Goal: Task Accomplishment & Management: Use online tool/utility

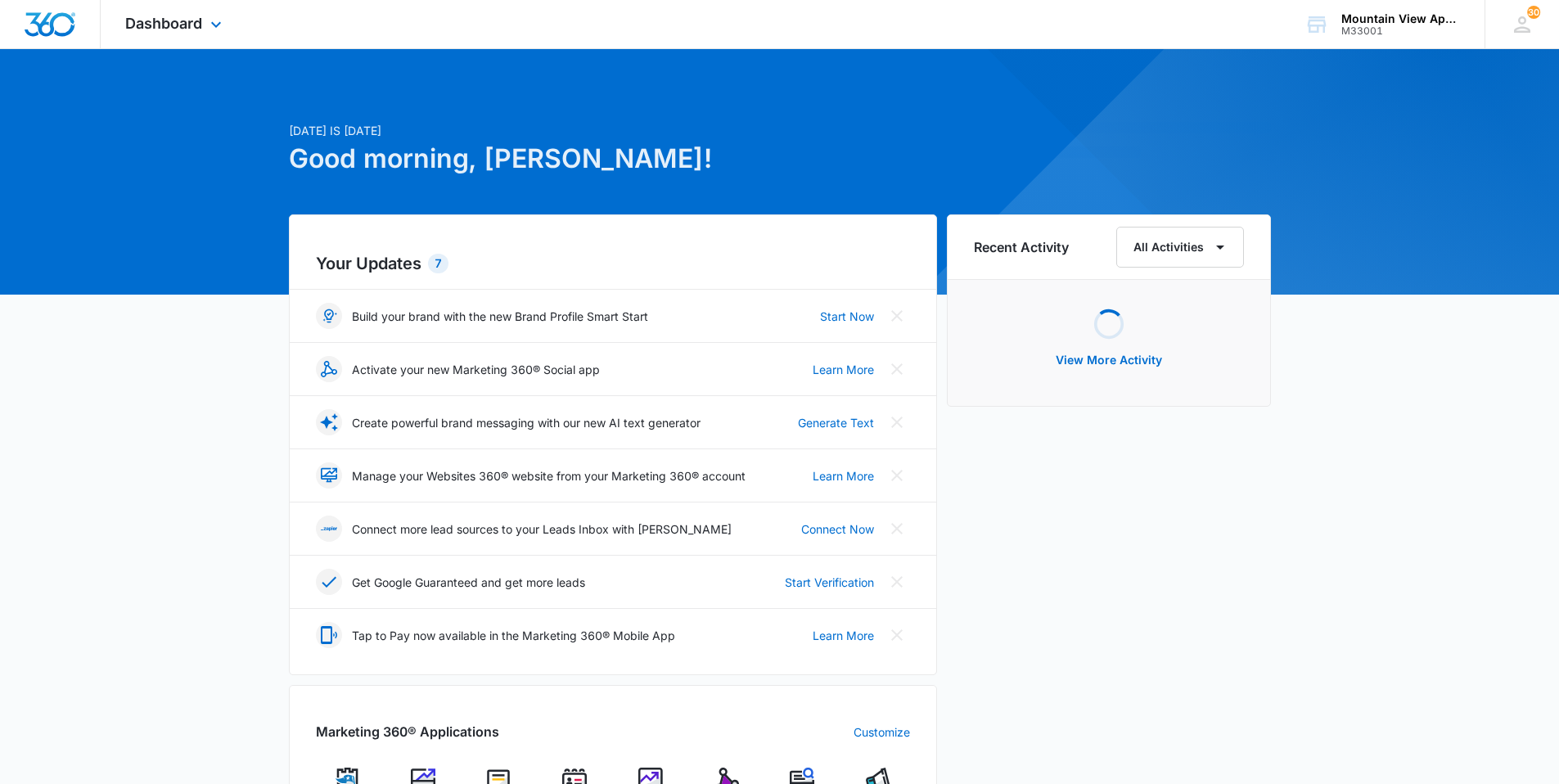
click at [198, 43] on div "Dashboard Apps Reputation Websites Forms CRM Email Social Content Ads Intellige…" at bounding box center [176, 24] width 150 height 49
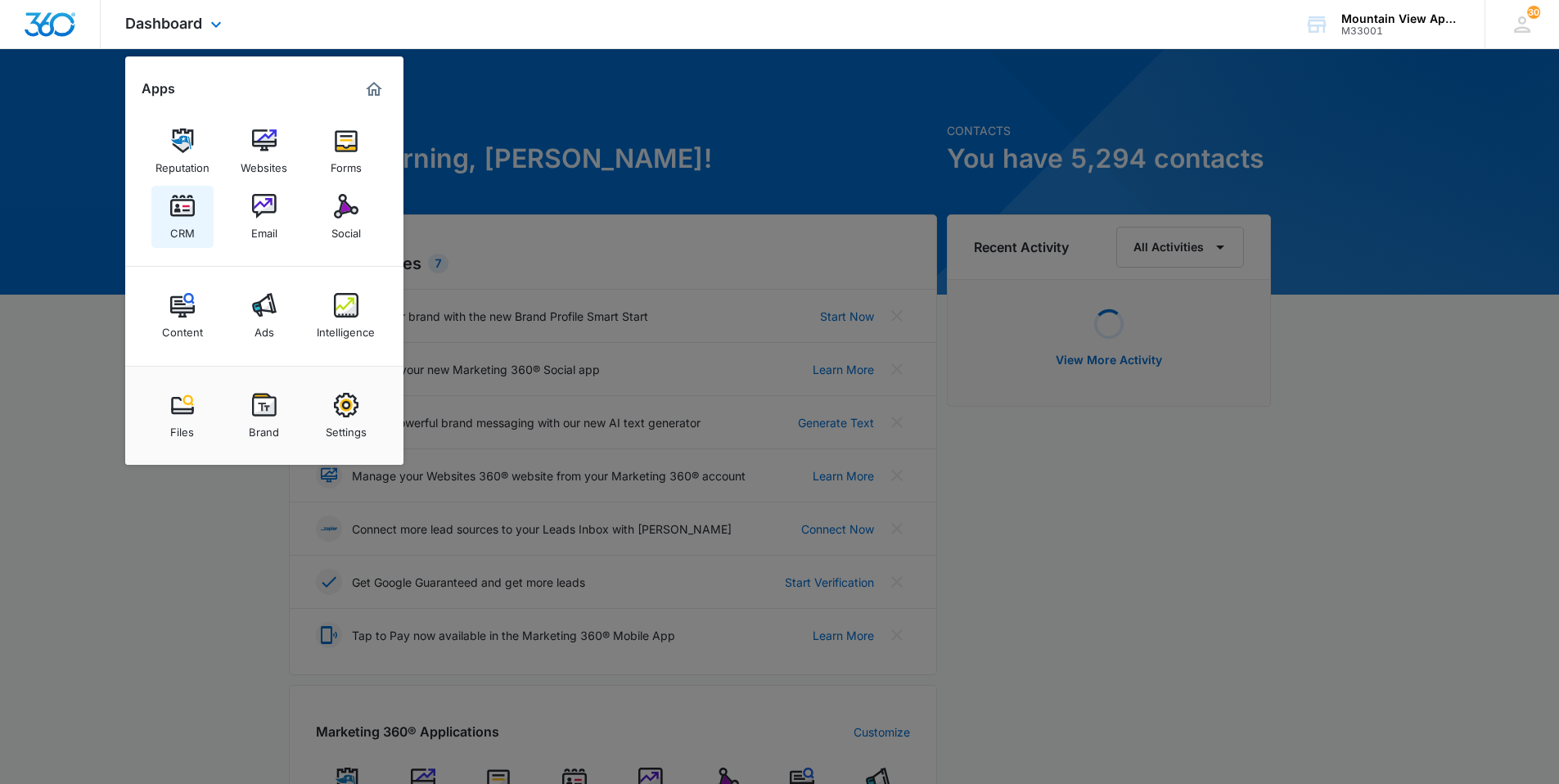
click at [173, 214] on img at bounding box center [182, 205] width 24 height 24
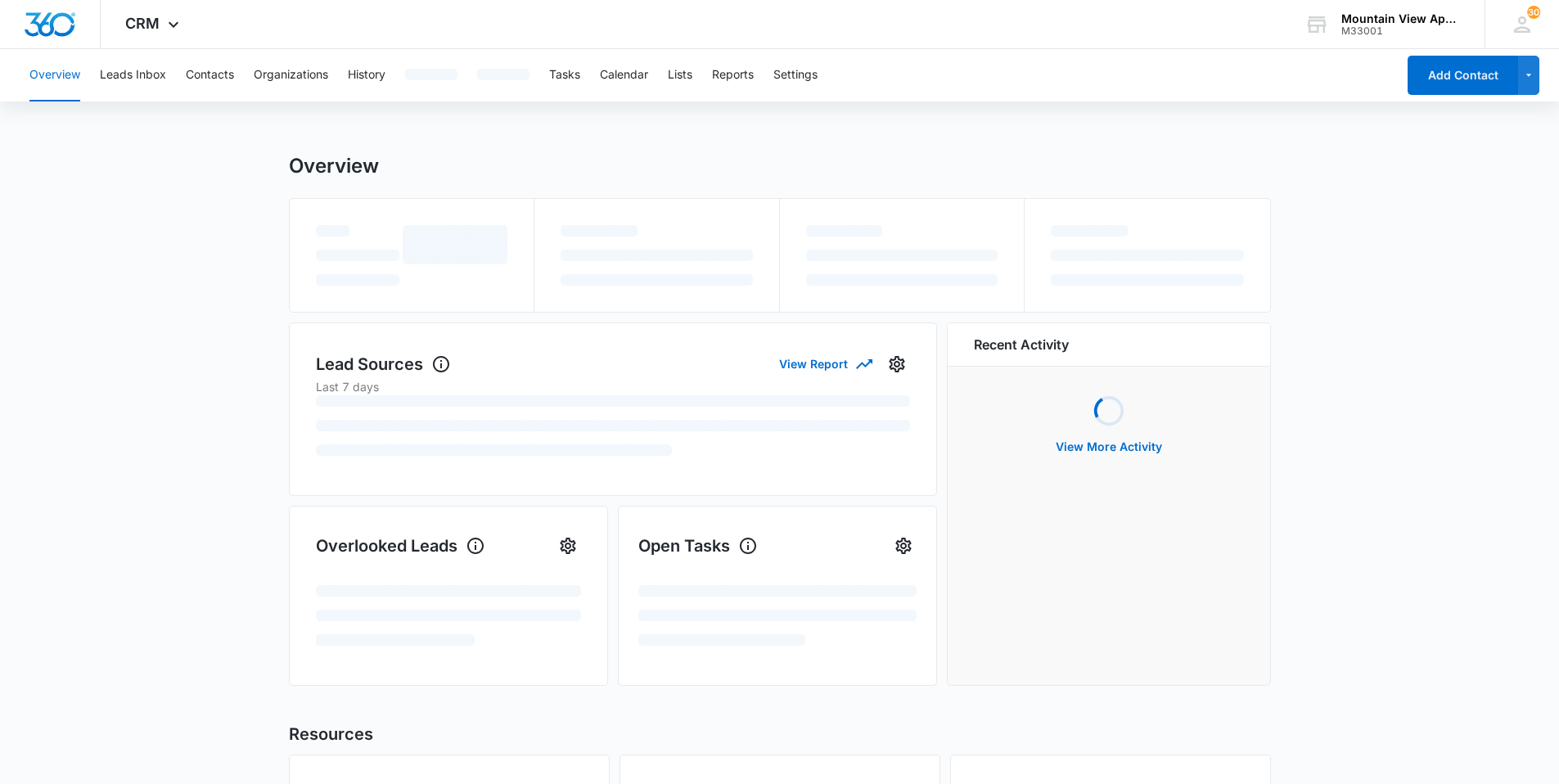
click at [521, 77] on div "Overview Leads Inbox Contacts Organizations History Tasks Calendar Lists Report…" at bounding box center [707, 75] width 1376 height 52
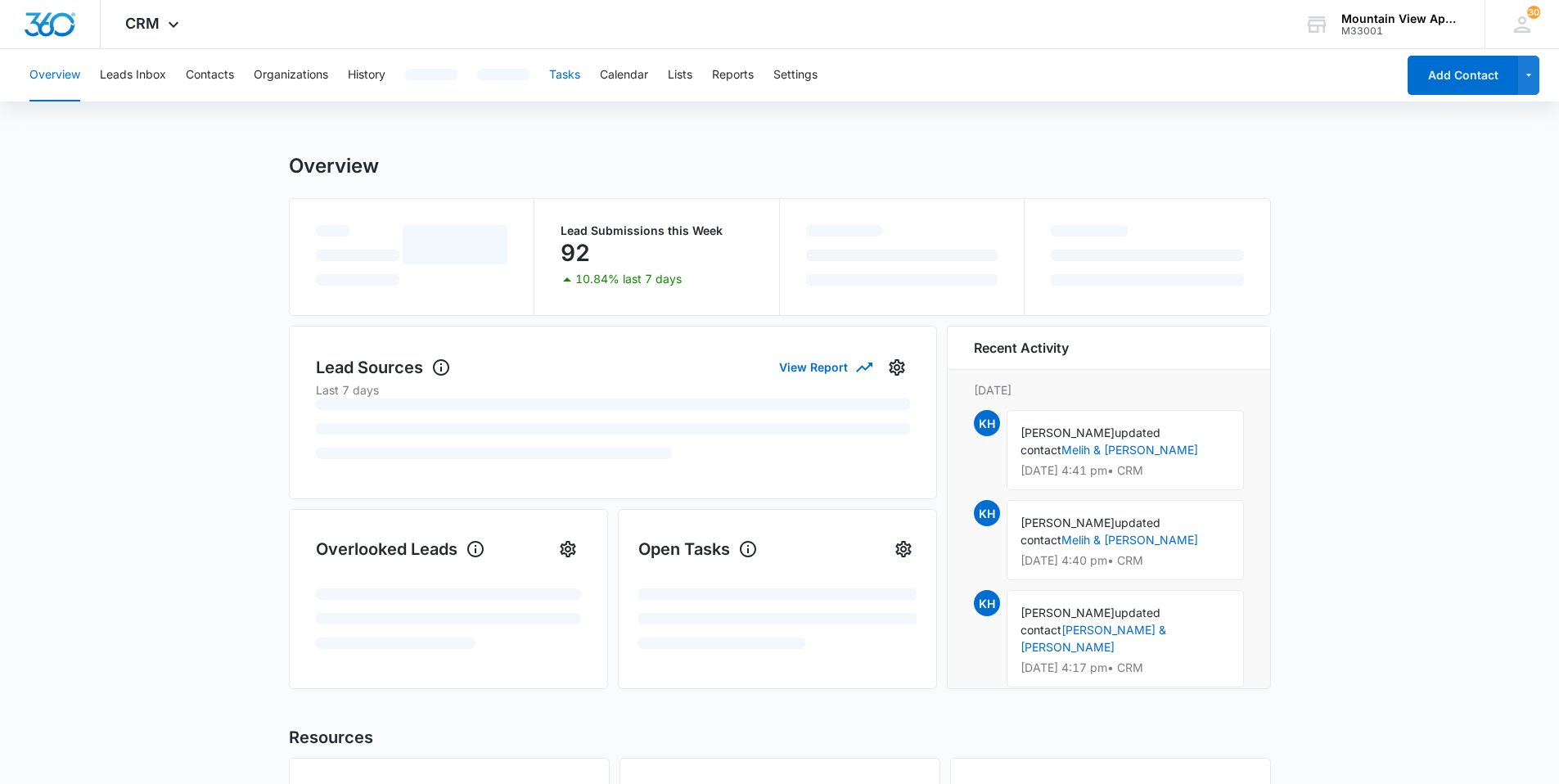
click at [521, 83] on button "Tasks" at bounding box center [564, 75] width 32 height 52
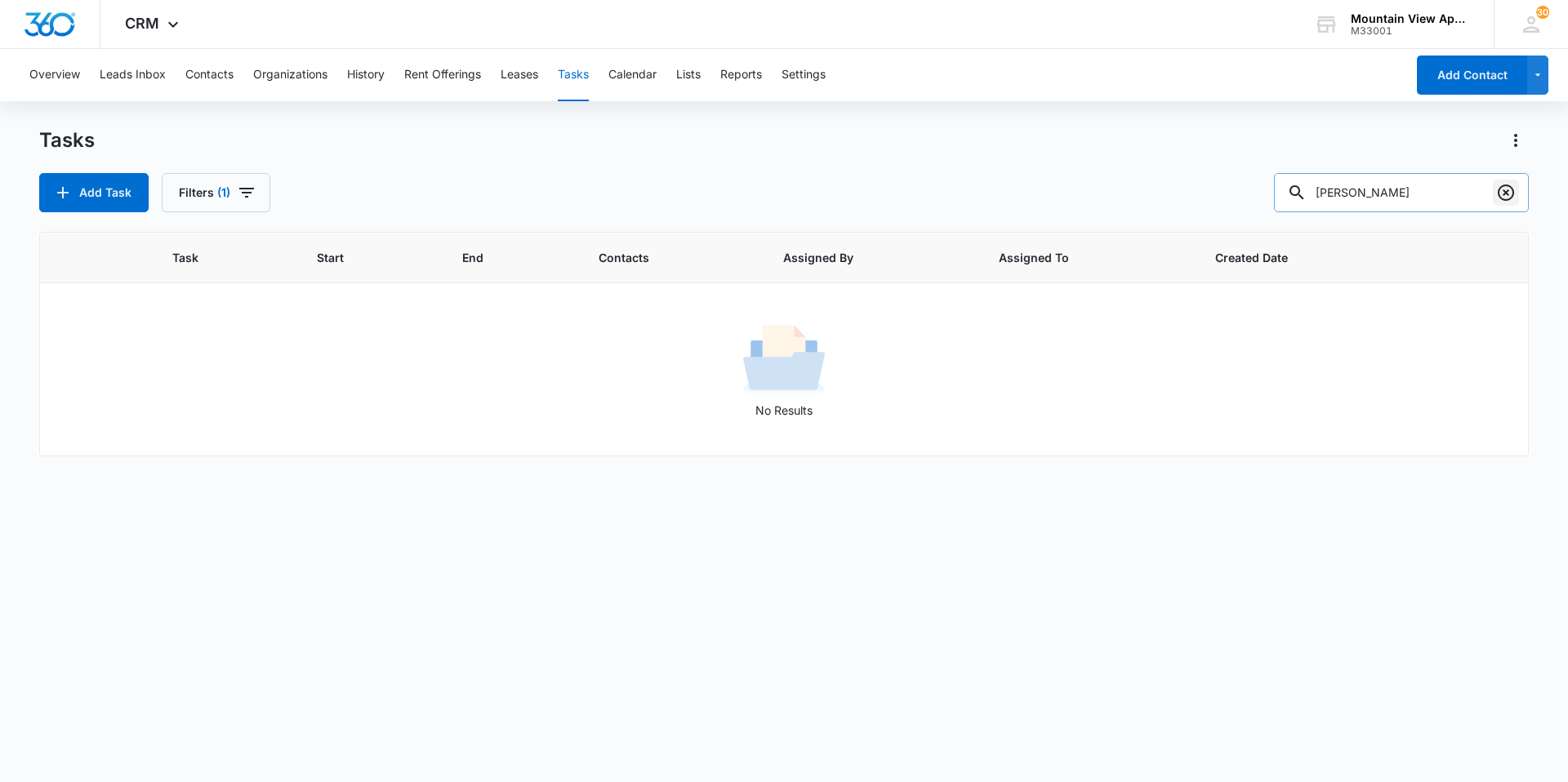
click at [520, 192] on button "Clear" at bounding box center [1505, 192] width 26 height 26
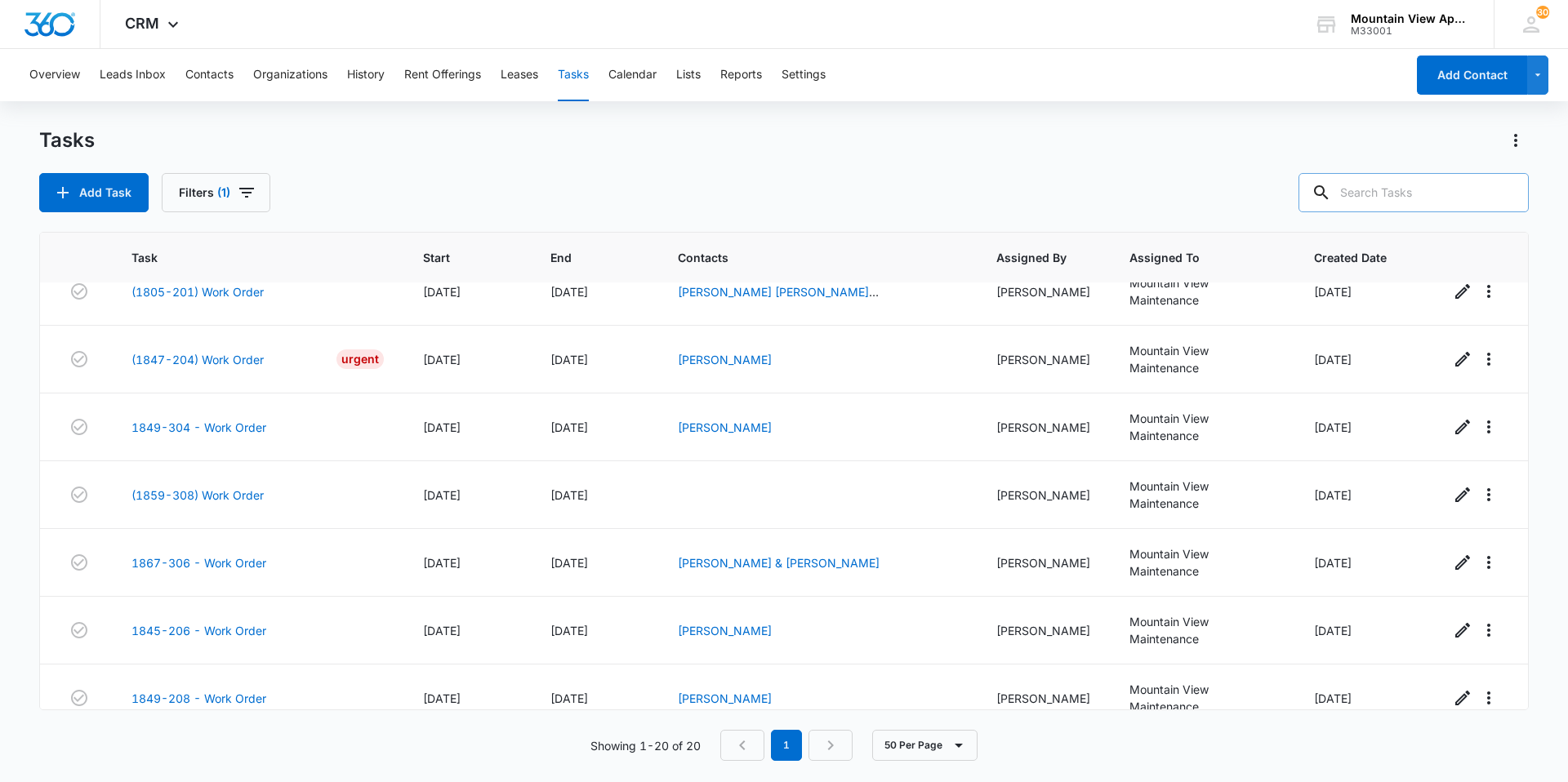
scroll to position [782, 0]
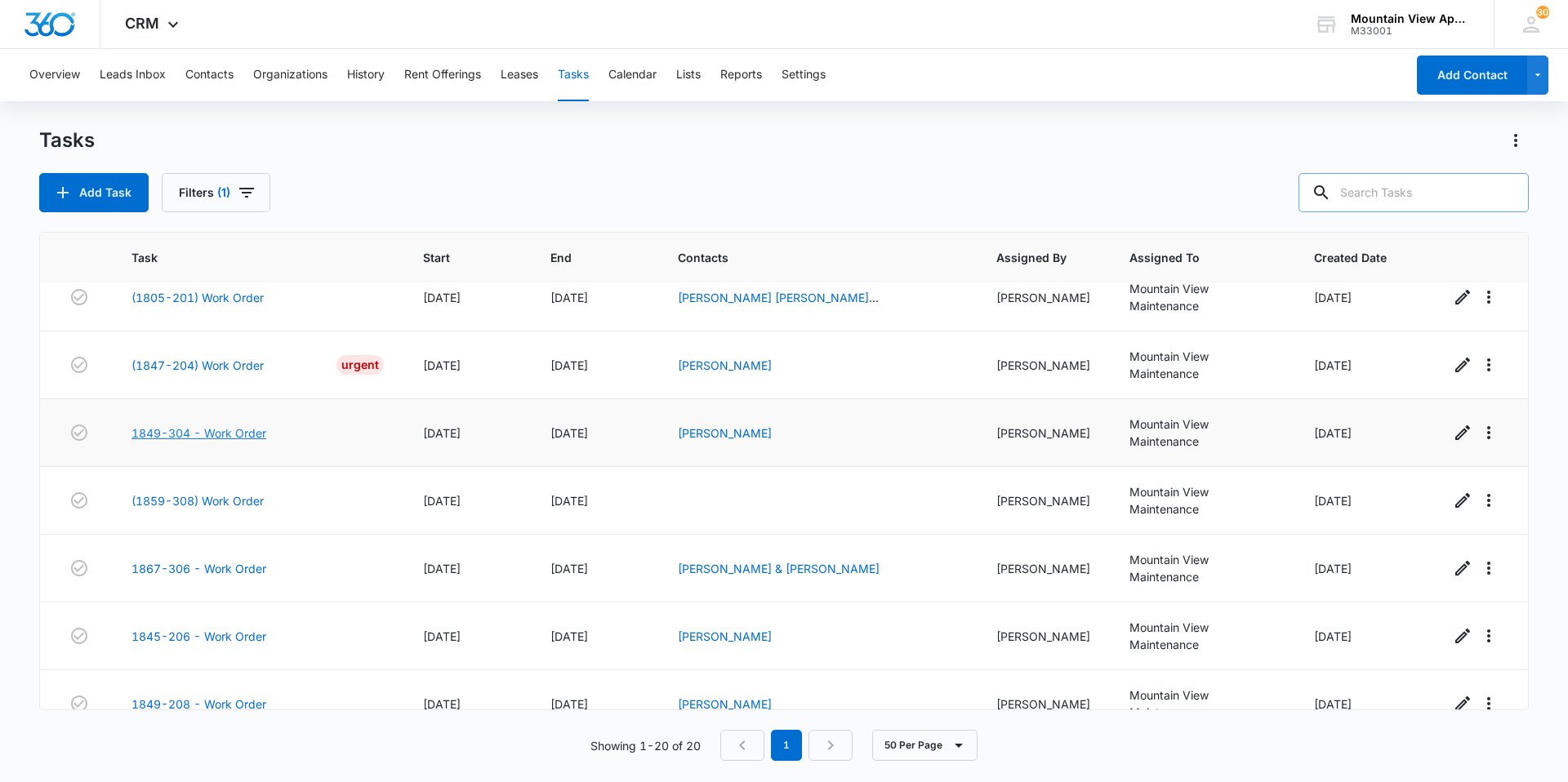
click at [234, 440] on link "1849-304 - Work Order" at bounding box center [199, 432] width 135 height 17
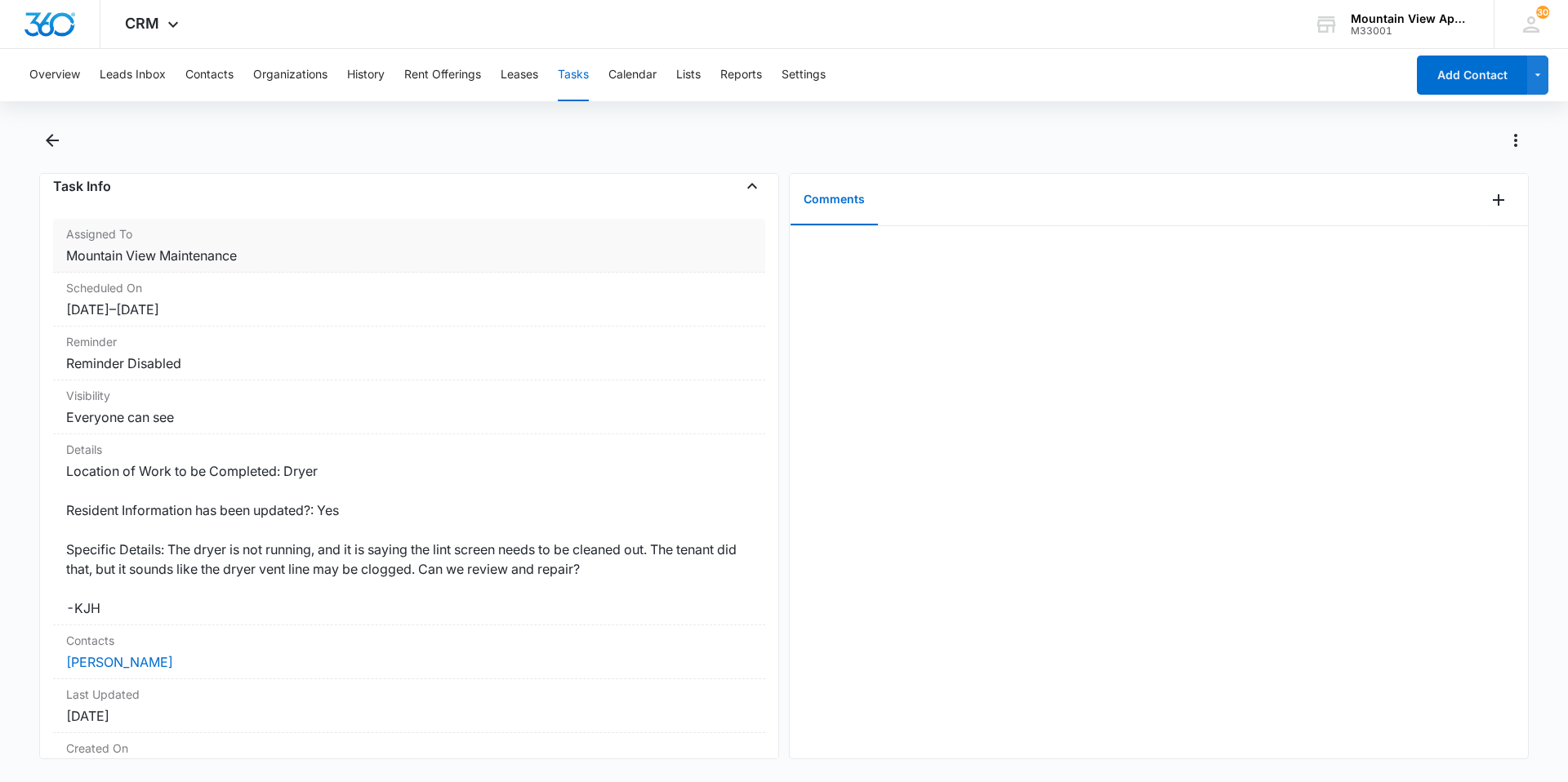
scroll to position [231, 0]
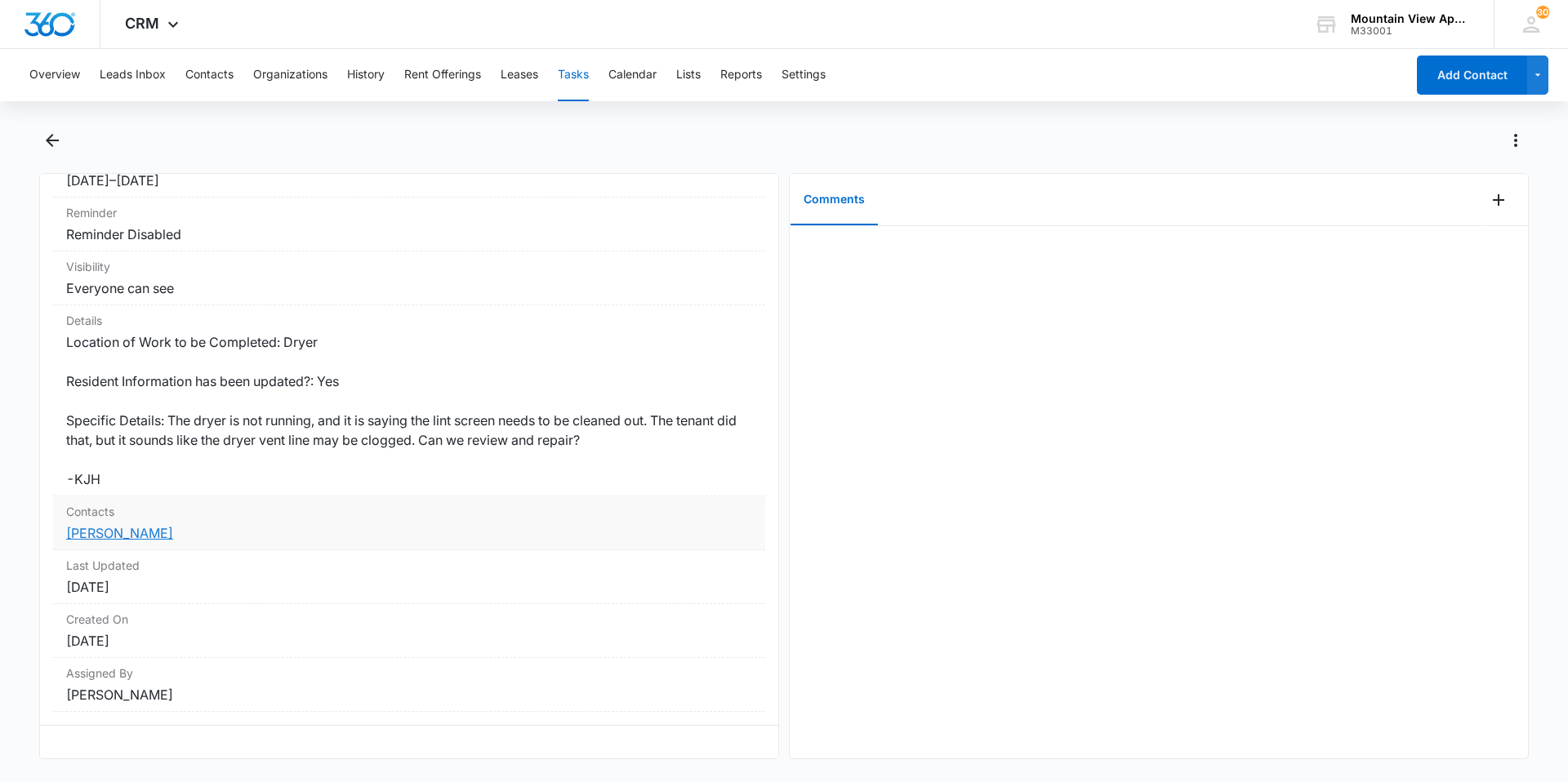
click at [125, 525] on link "[PERSON_NAME]" at bounding box center [120, 533] width 107 height 16
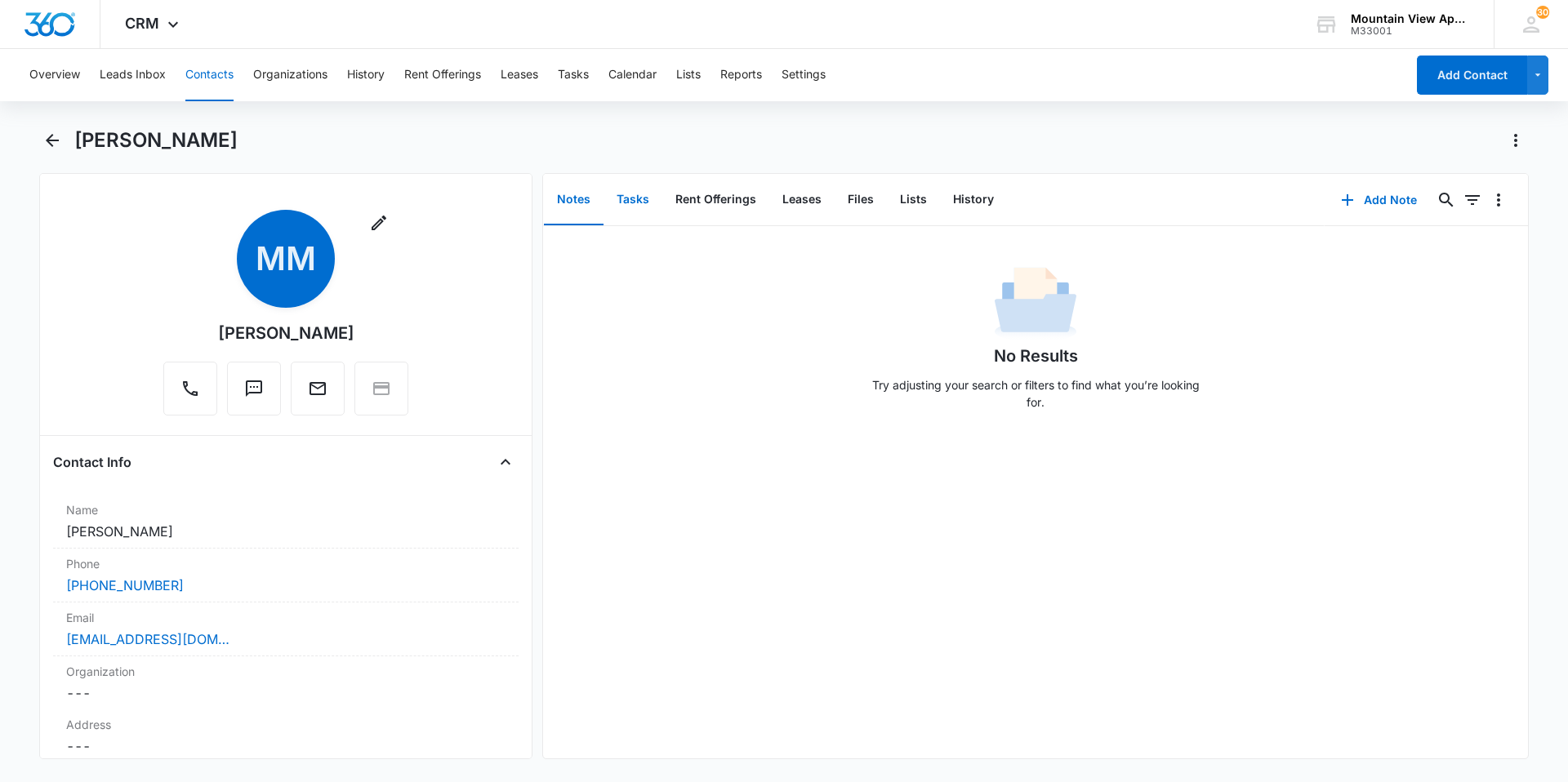
click at [628, 203] on button "Tasks" at bounding box center [632, 200] width 58 height 50
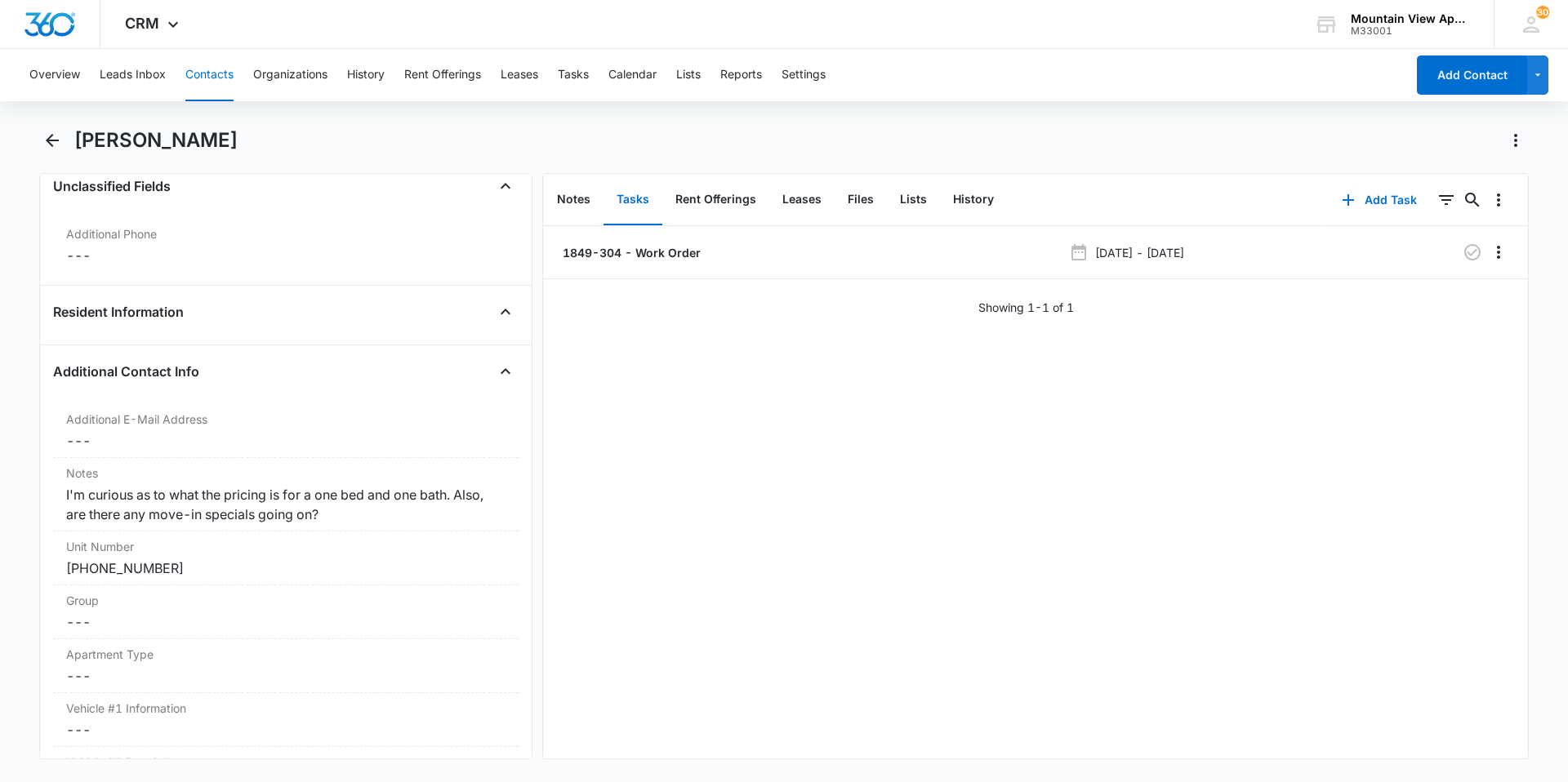
scroll to position [1388, 0]
